Goal: Check status: Check status

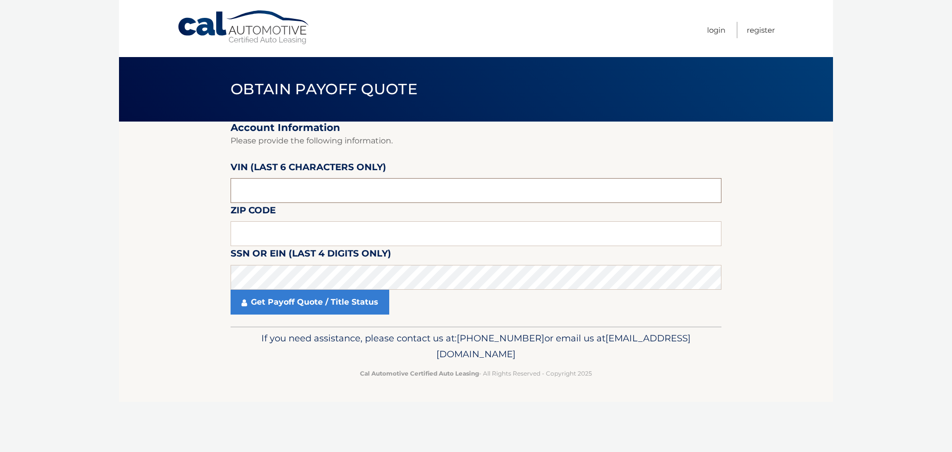
click at [279, 193] on input "text" at bounding box center [475, 190] width 491 height 25
drag, startPoint x: 275, startPoint y: 183, endPoint x: 191, endPoint y: 183, distance: 84.3
click at [191, 183] on section "Account Information Please provide the following information. [PERSON_NAME] (la…" at bounding box center [476, 223] width 714 height 205
type input "437573"
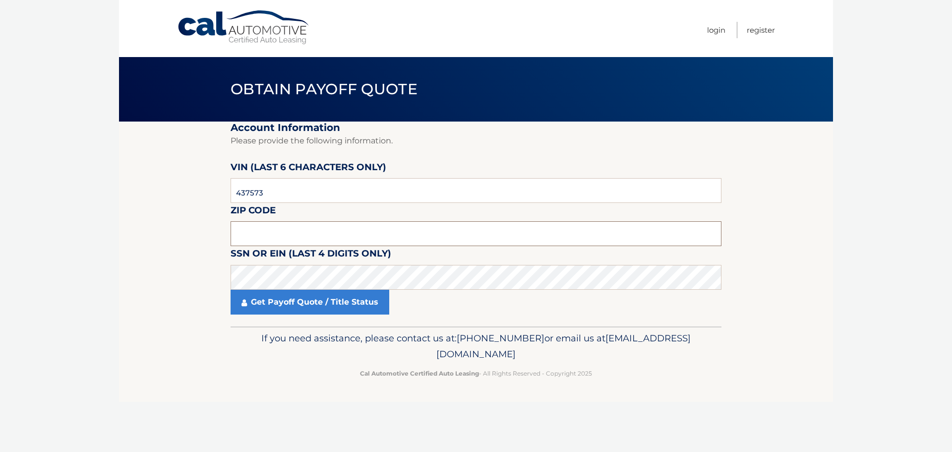
click at [251, 232] on input "text" at bounding box center [475, 233] width 491 height 25
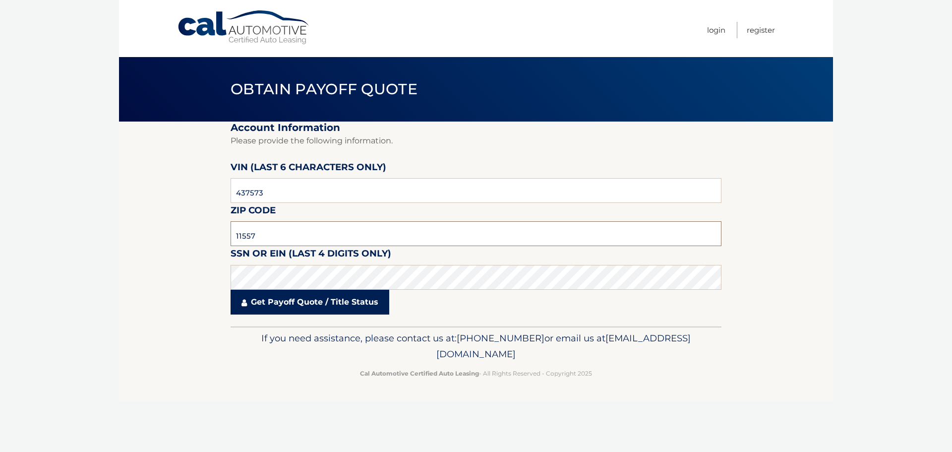
type input "11557"
click at [276, 306] on link "Get Payoff Quote / Title Status" at bounding box center [309, 301] width 159 height 25
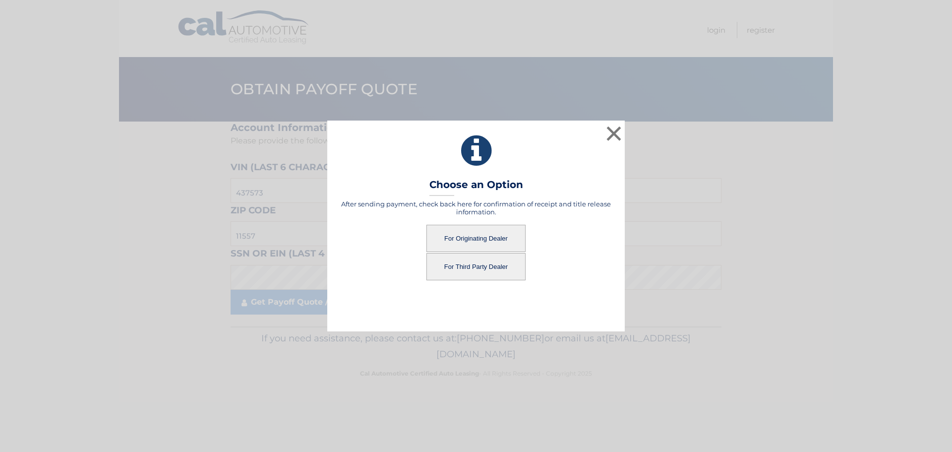
click at [498, 239] on button "For Originating Dealer" at bounding box center [475, 238] width 99 height 27
click at [466, 238] on button "For Originating Dealer" at bounding box center [475, 238] width 99 height 27
click at [464, 238] on button "For Originating Dealer" at bounding box center [475, 238] width 99 height 27
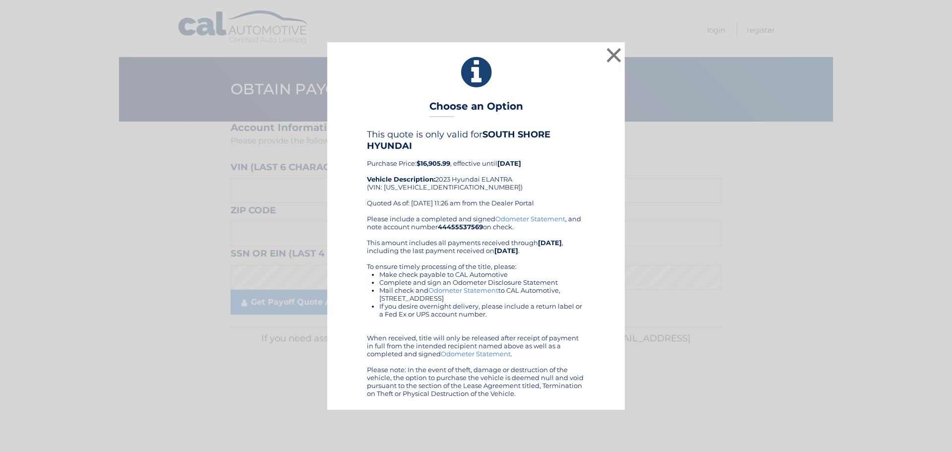
click at [789, 261] on div "× Choose an Option This quote is only valid for SOUTH SHORE HYUNDAI Purchase Pr…" at bounding box center [476, 225] width 944 height 367
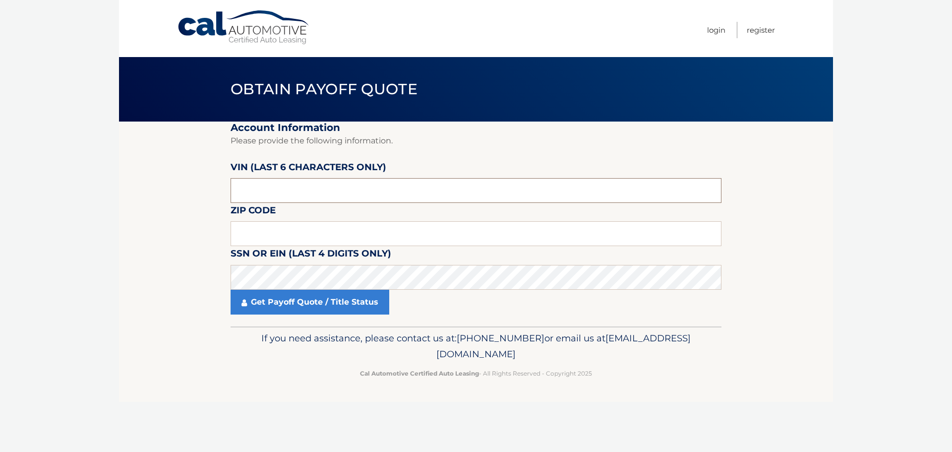
drag, startPoint x: 218, startPoint y: 188, endPoint x: 217, endPoint y: 193, distance: 5.5
click at [212, 187] on section "Account Information Please provide the following information. [PERSON_NAME] (la…" at bounding box center [476, 223] width 714 height 205
type input "437573"
click at [257, 229] on input "text" at bounding box center [475, 233] width 491 height 25
type input "11557"
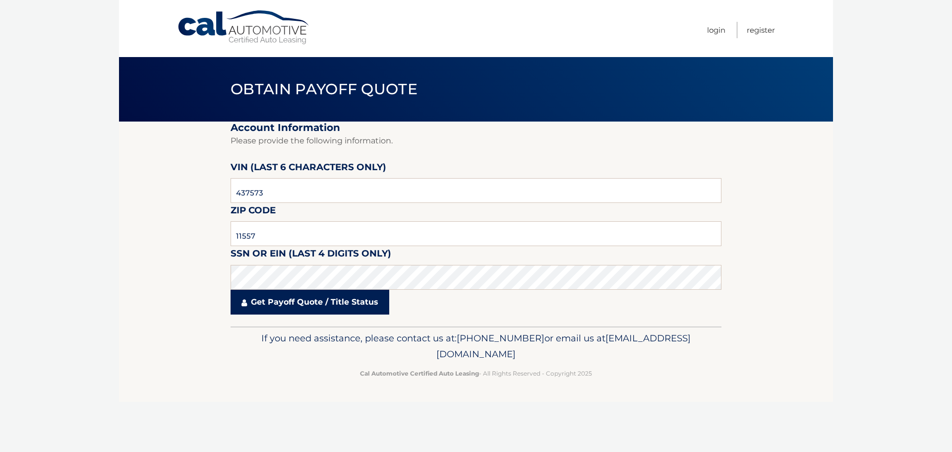
click at [273, 306] on link "Get Payoff Quote / Title Status" at bounding box center [309, 301] width 159 height 25
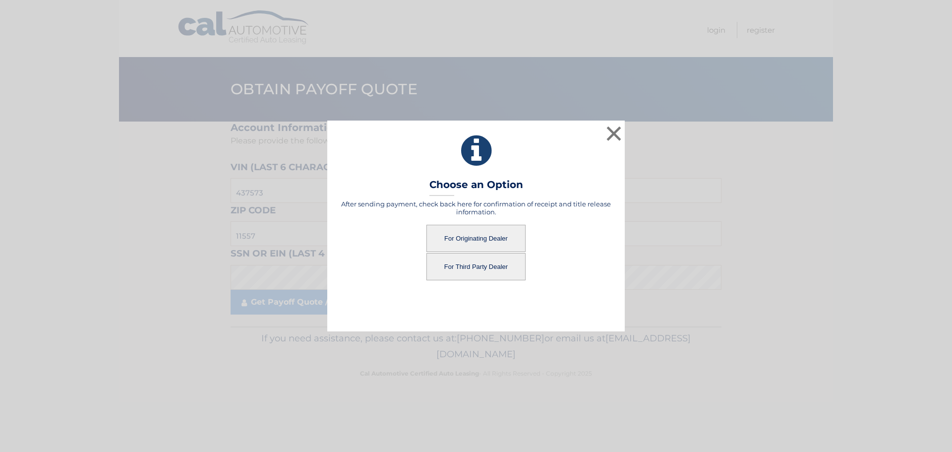
click at [465, 236] on button "For Originating Dealer" at bounding box center [475, 238] width 99 height 27
click at [467, 238] on button "For Originating Dealer" at bounding box center [475, 238] width 99 height 27
